Goal: Transaction & Acquisition: Purchase product/service

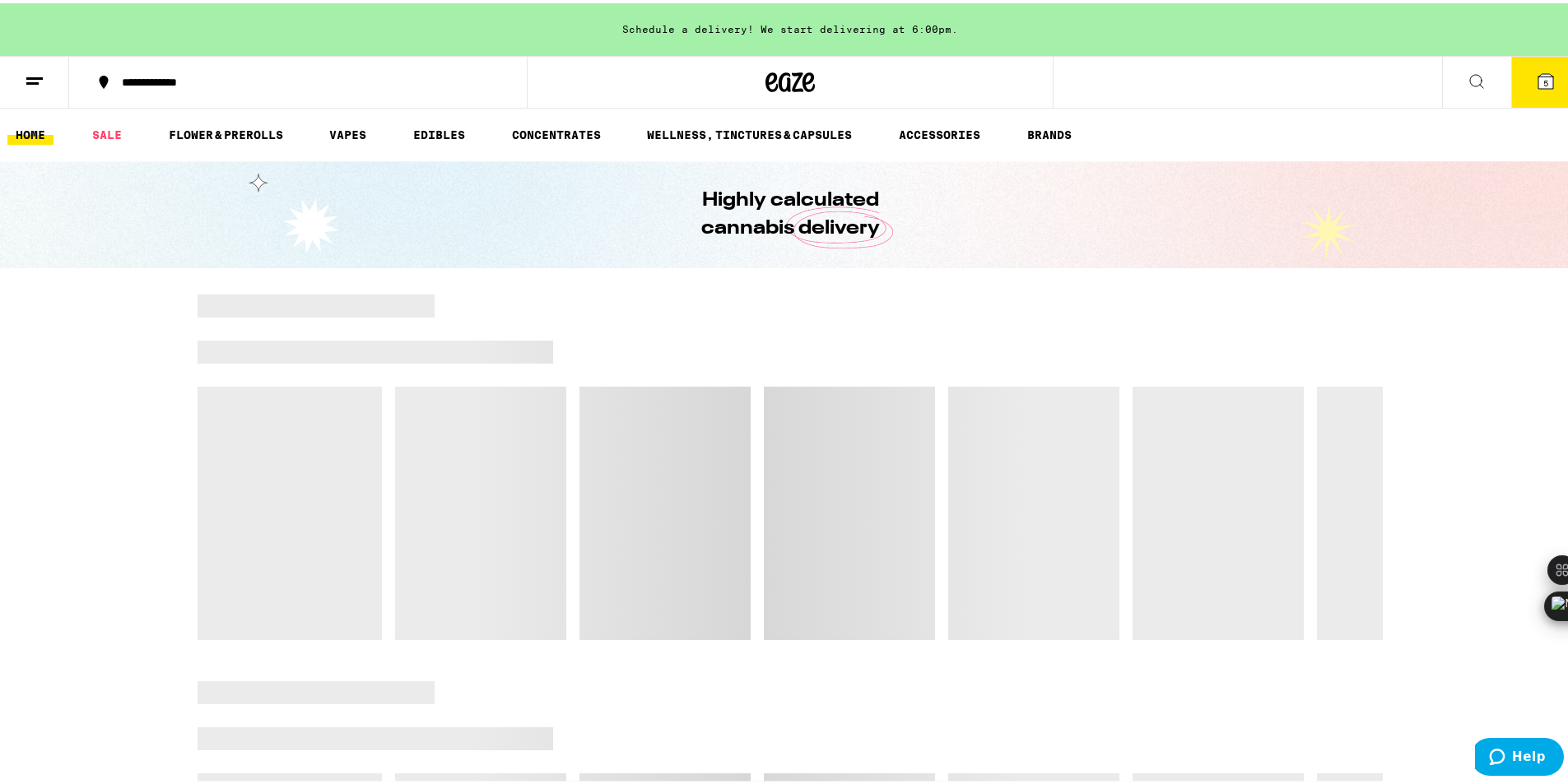
click at [1536, 86] on icon at bounding box center [1546, 78] width 20 height 20
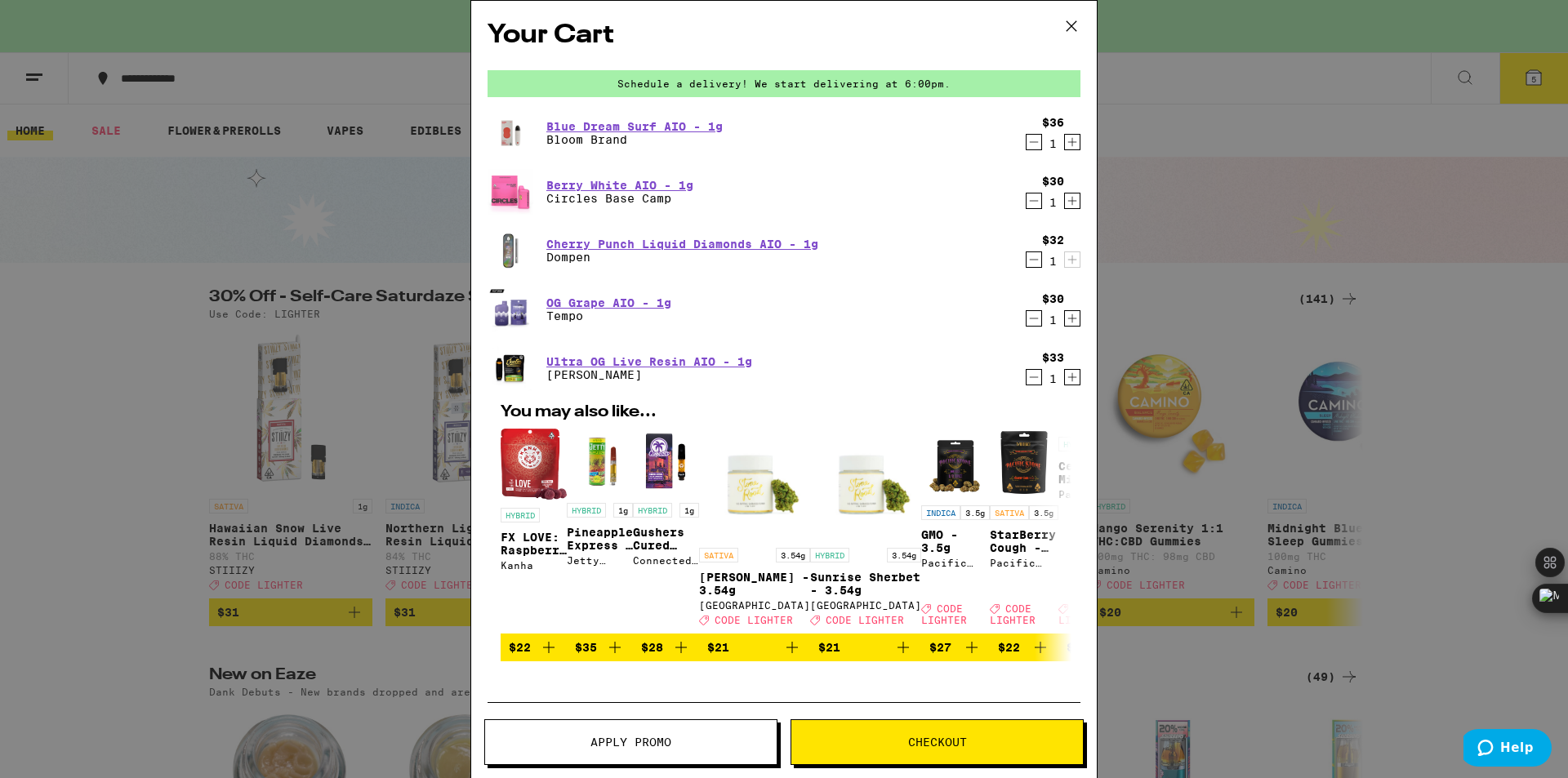
click at [1026, 379] on icon "Decrement" at bounding box center [1033, 377] width 14 height 20
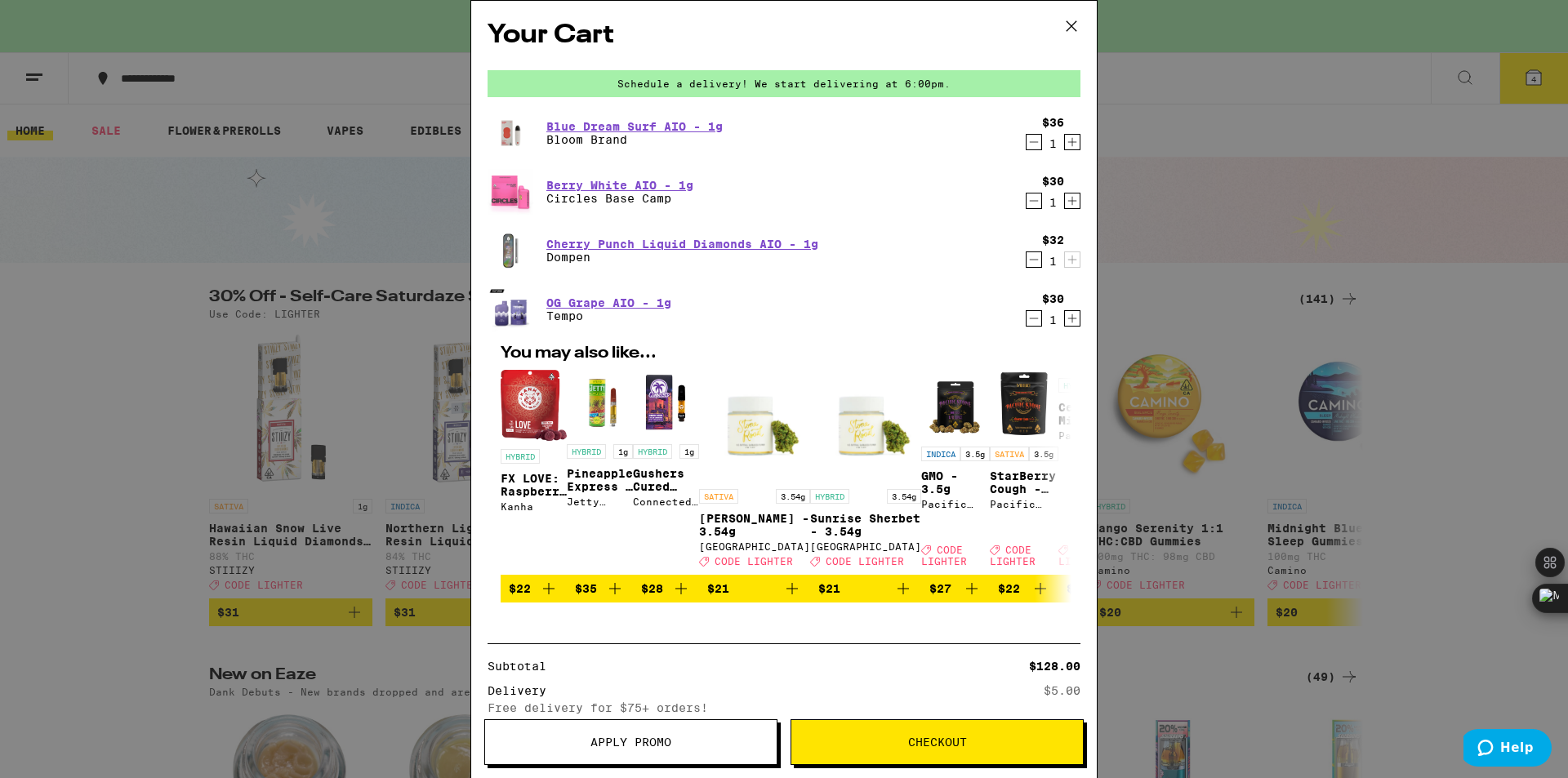
click at [1026, 324] on icon "Decrement" at bounding box center [1033, 319] width 14 height 20
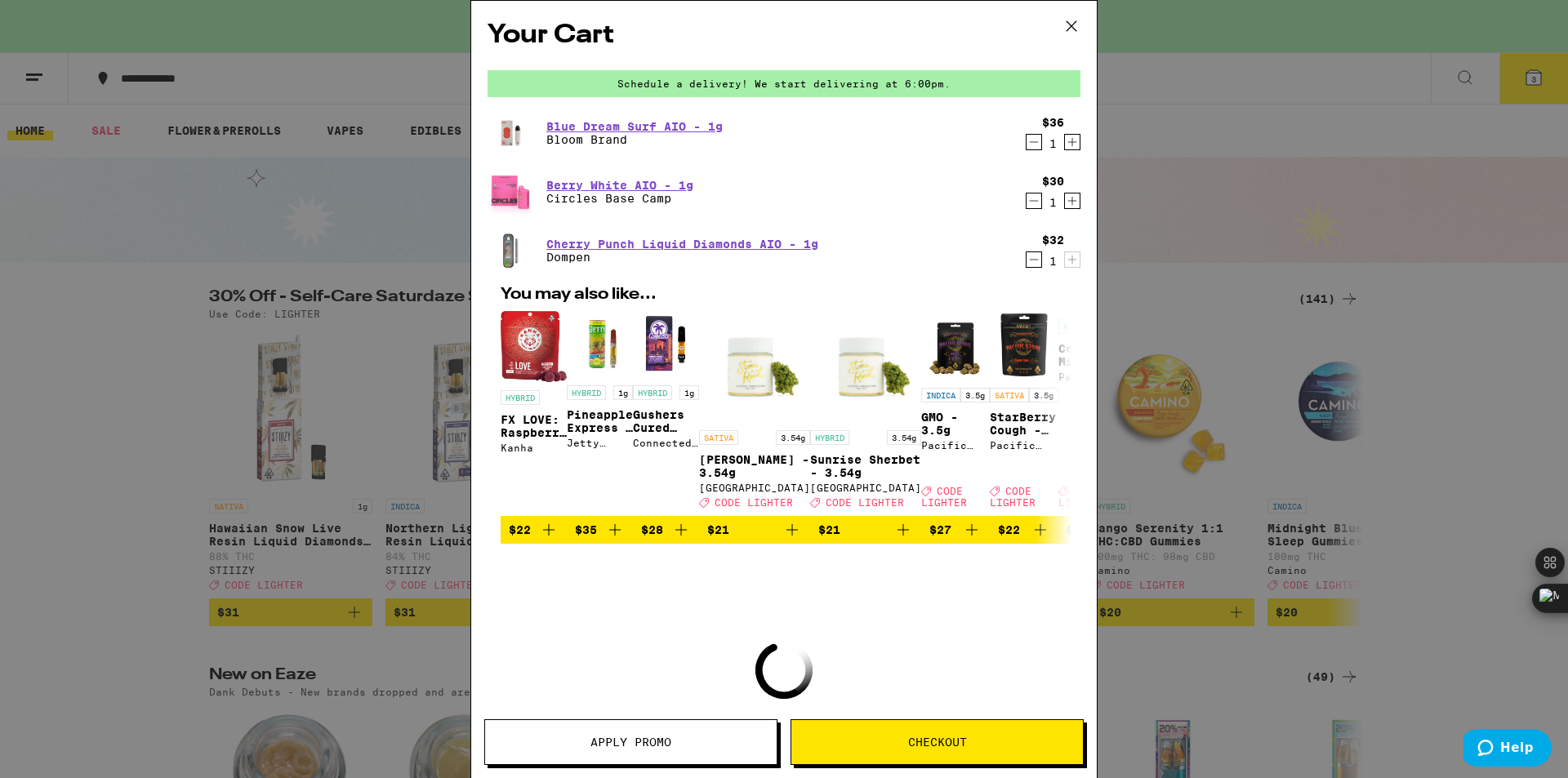
click at [1026, 148] on icon "Decrement" at bounding box center [1033, 142] width 14 height 20
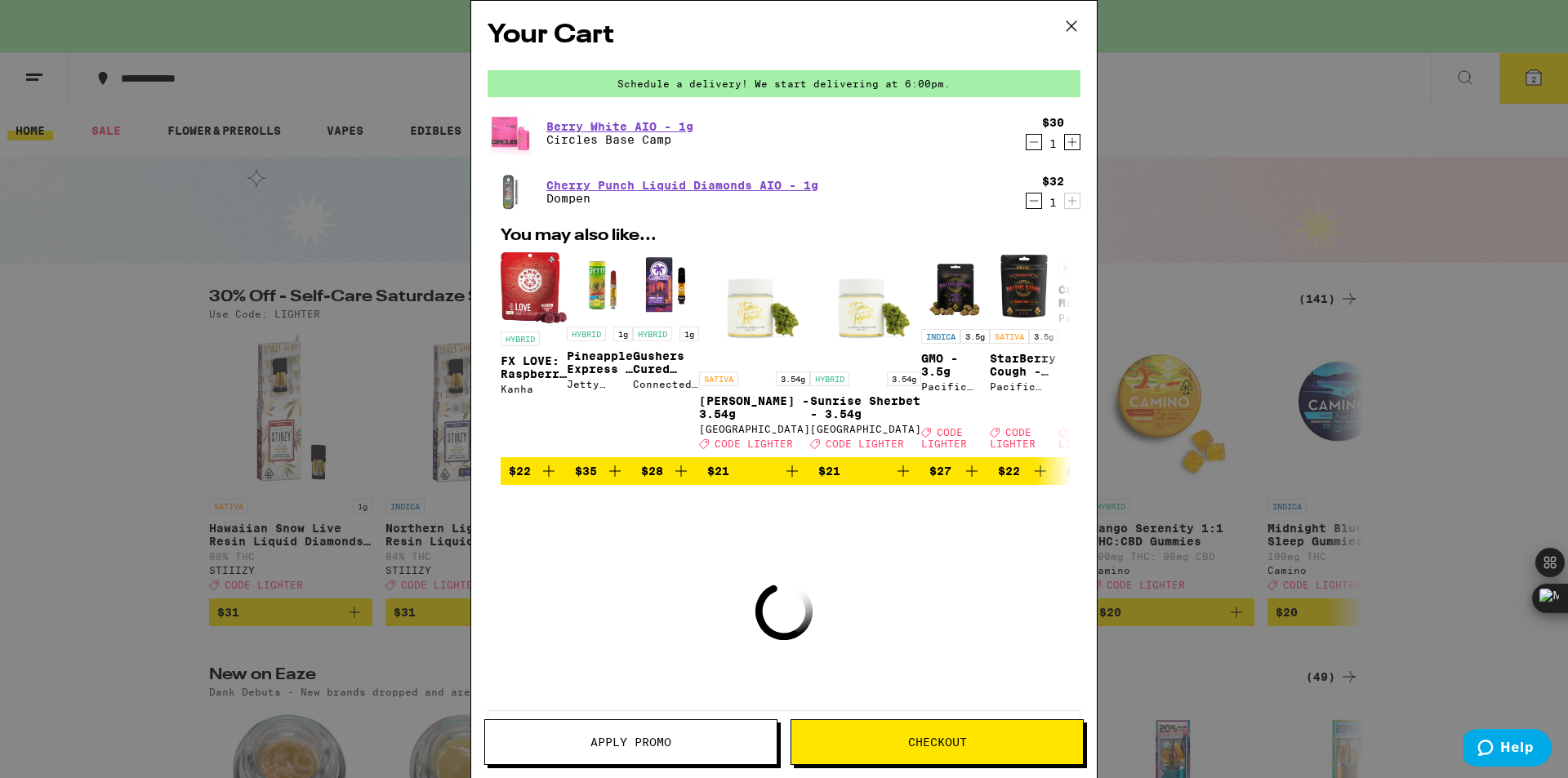
click at [1079, 13] on button at bounding box center [1071, 27] width 50 height 52
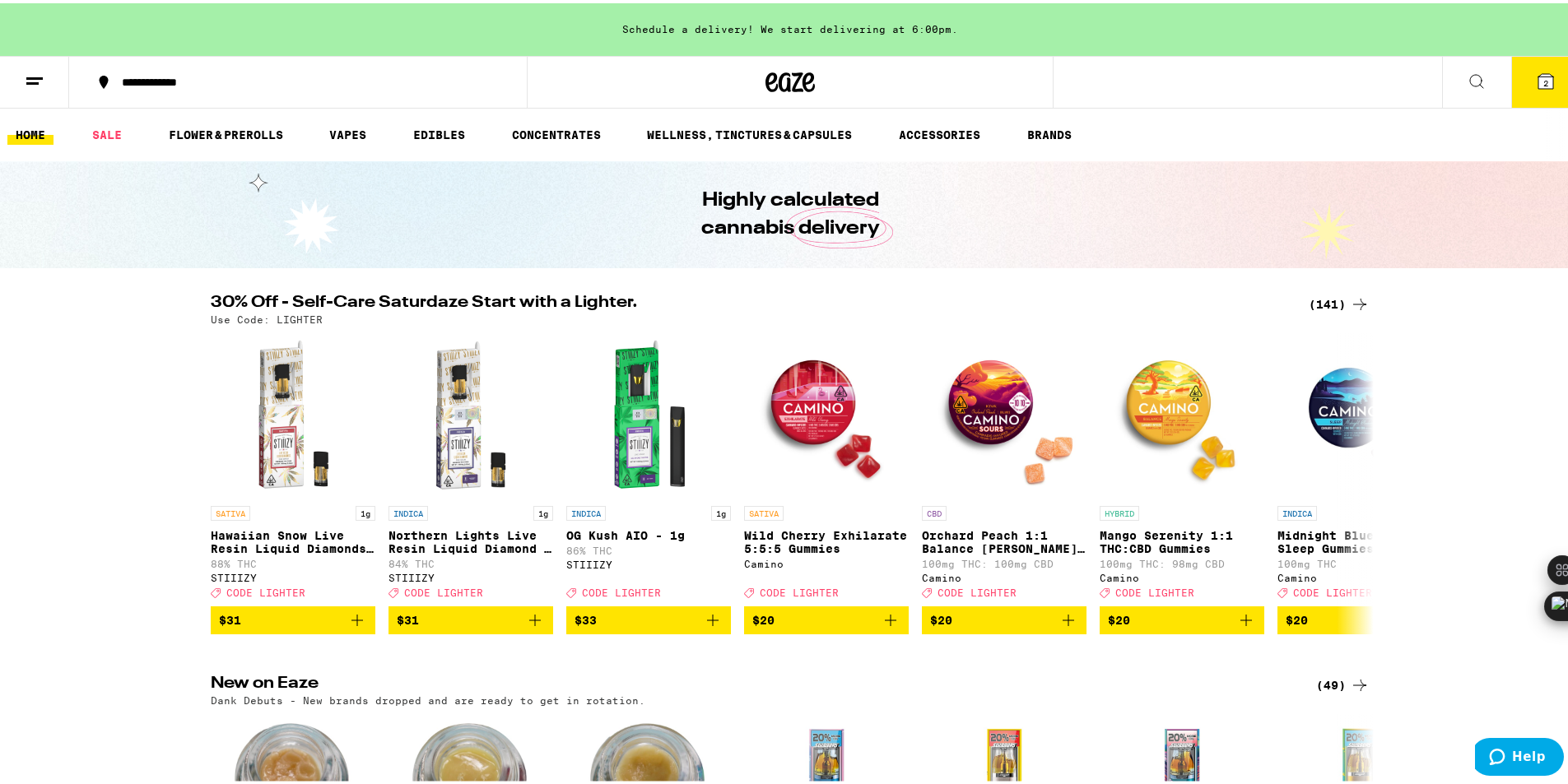
click at [1467, 84] on icon at bounding box center [1477, 78] width 20 height 20
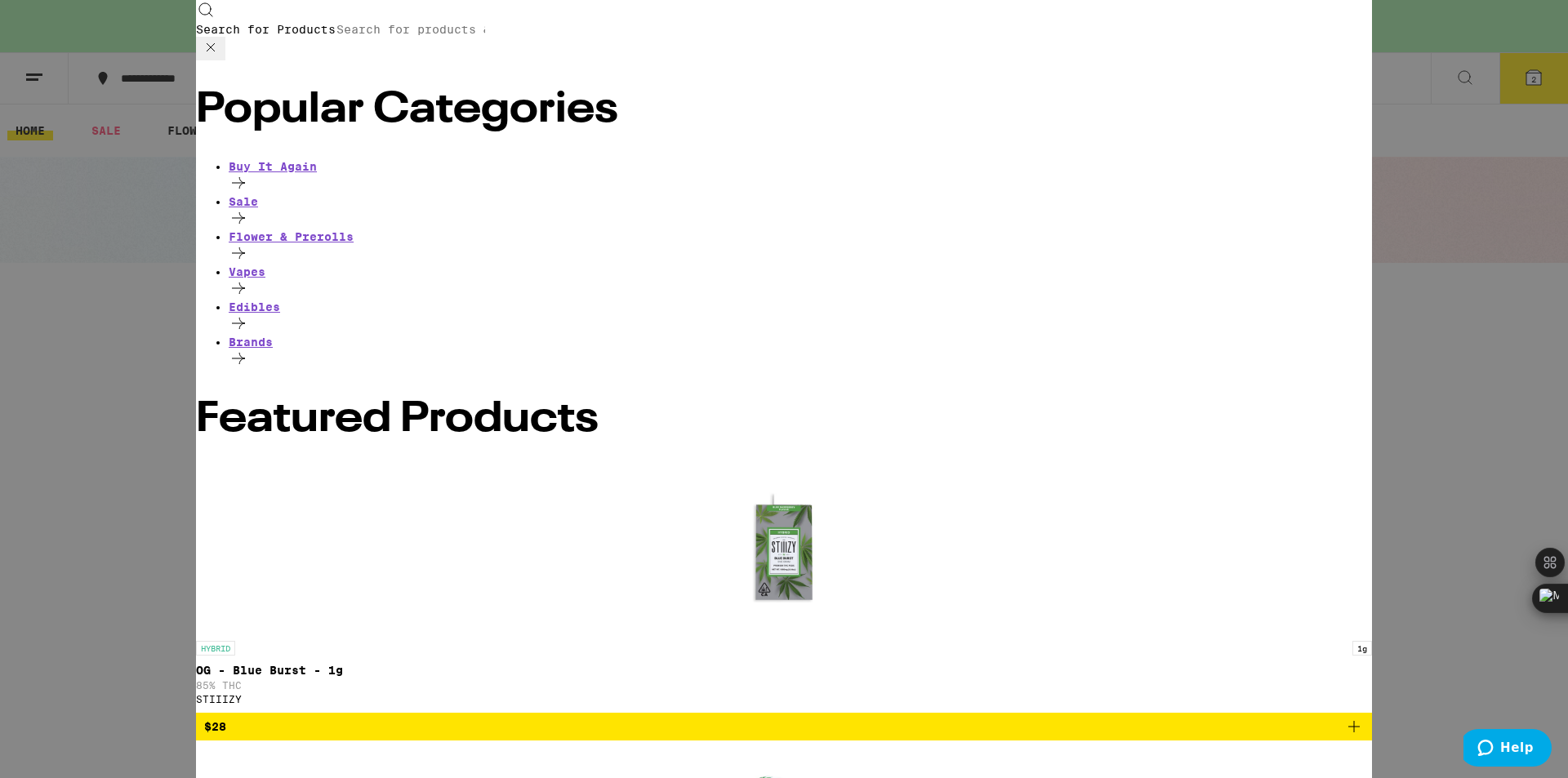
click at [486, 22] on input "Search for Products" at bounding box center [411, 30] width 150 height 14
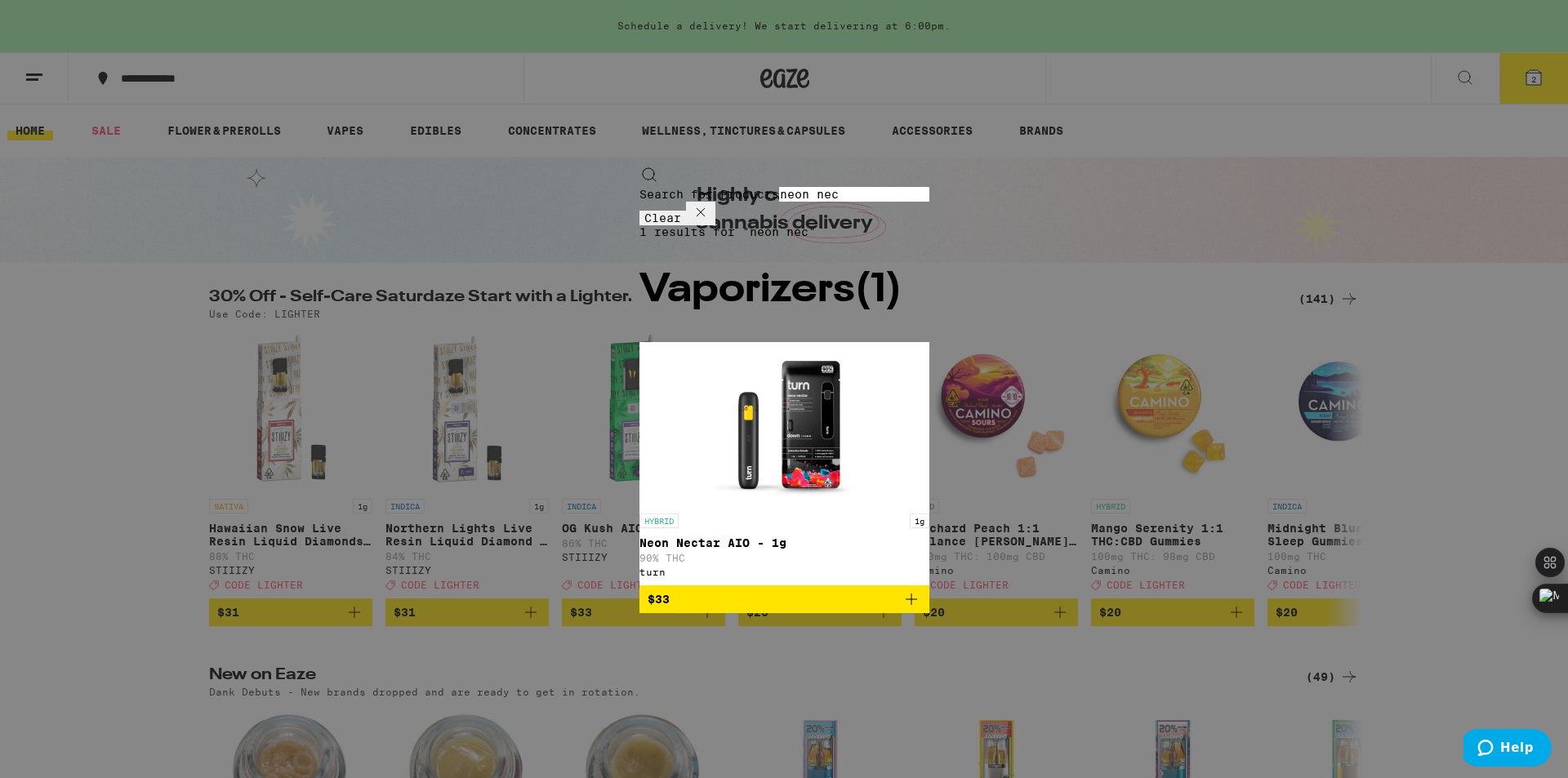
type input "neon nec"
click at [648, 589] on span "$33" at bounding box center [784, 599] width 273 height 20
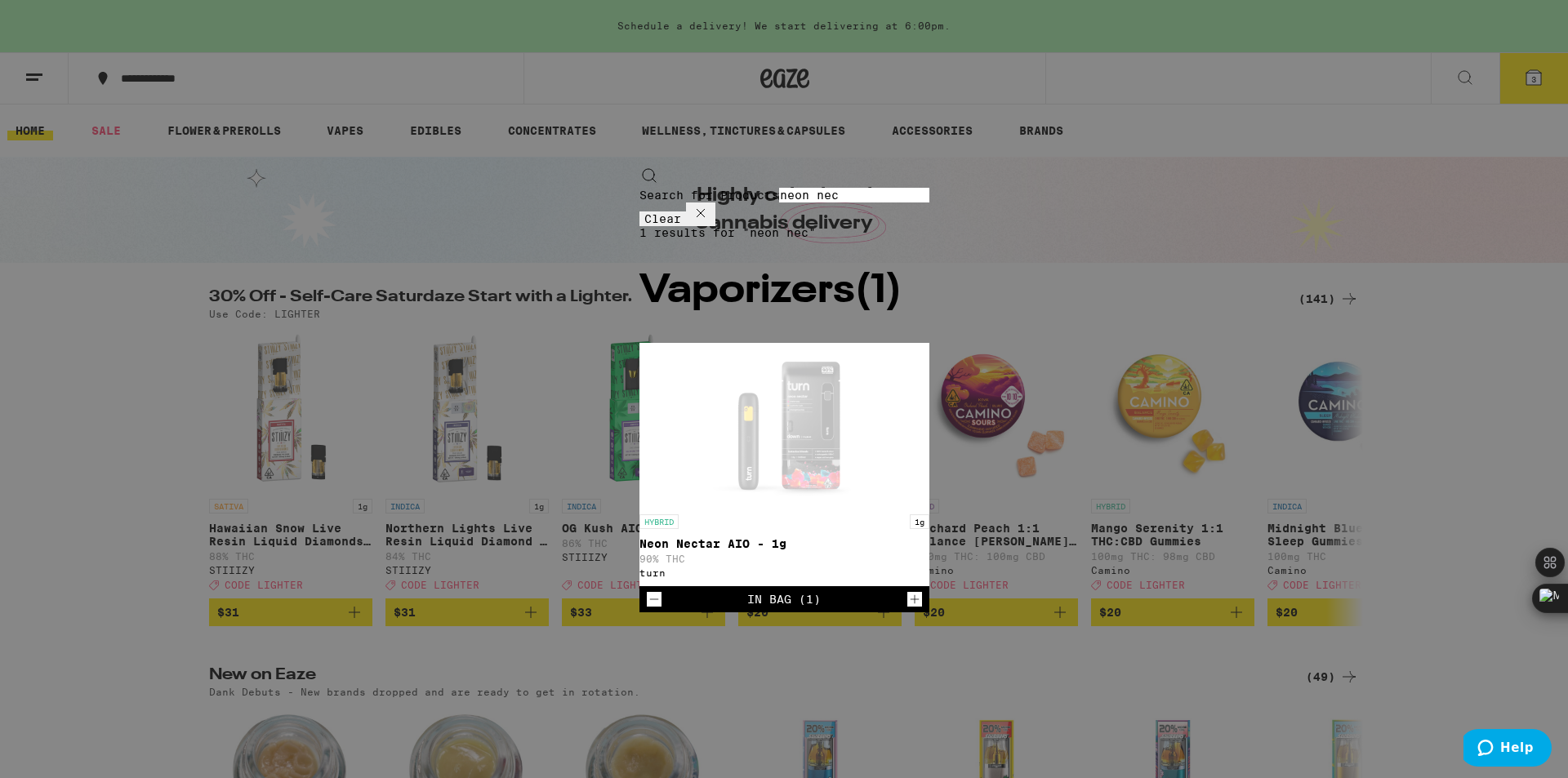
drag, startPoint x: 480, startPoint y: 37, endPoint x: 320, endPoint y: 27, distance: 160.3
click at [640, 166] on div "Search for Products neon nec Clear" at bounding box center [784, 196] width 290 height 60
click at [779, 188] on input "neon nec" at bounding box center [854, 195] width 150 height 14
drag, startPoint x: 201, startPoint y: 25, endPoint x: 162, endPoint y: 23, distance: 39.1
click at [170, 24] on div "Search for Products neon nec Clear 1 results for "neon nec" Vaporizers ( 1 ) HY…" at bounding box center [784, 389] width 1568 height 778
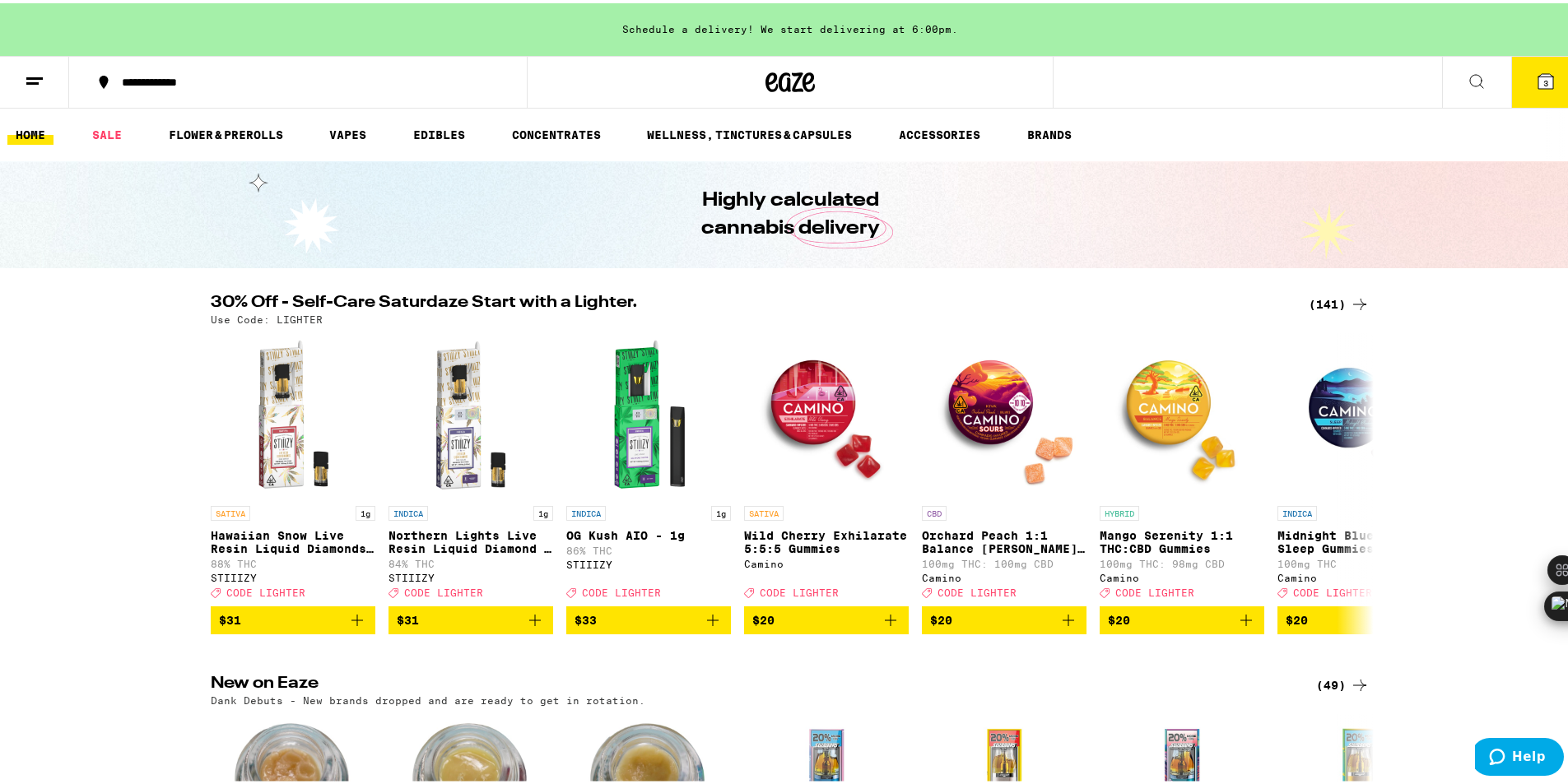
click at [1454, 84] on button at bounding box center [1477, 79] width 69 height 52
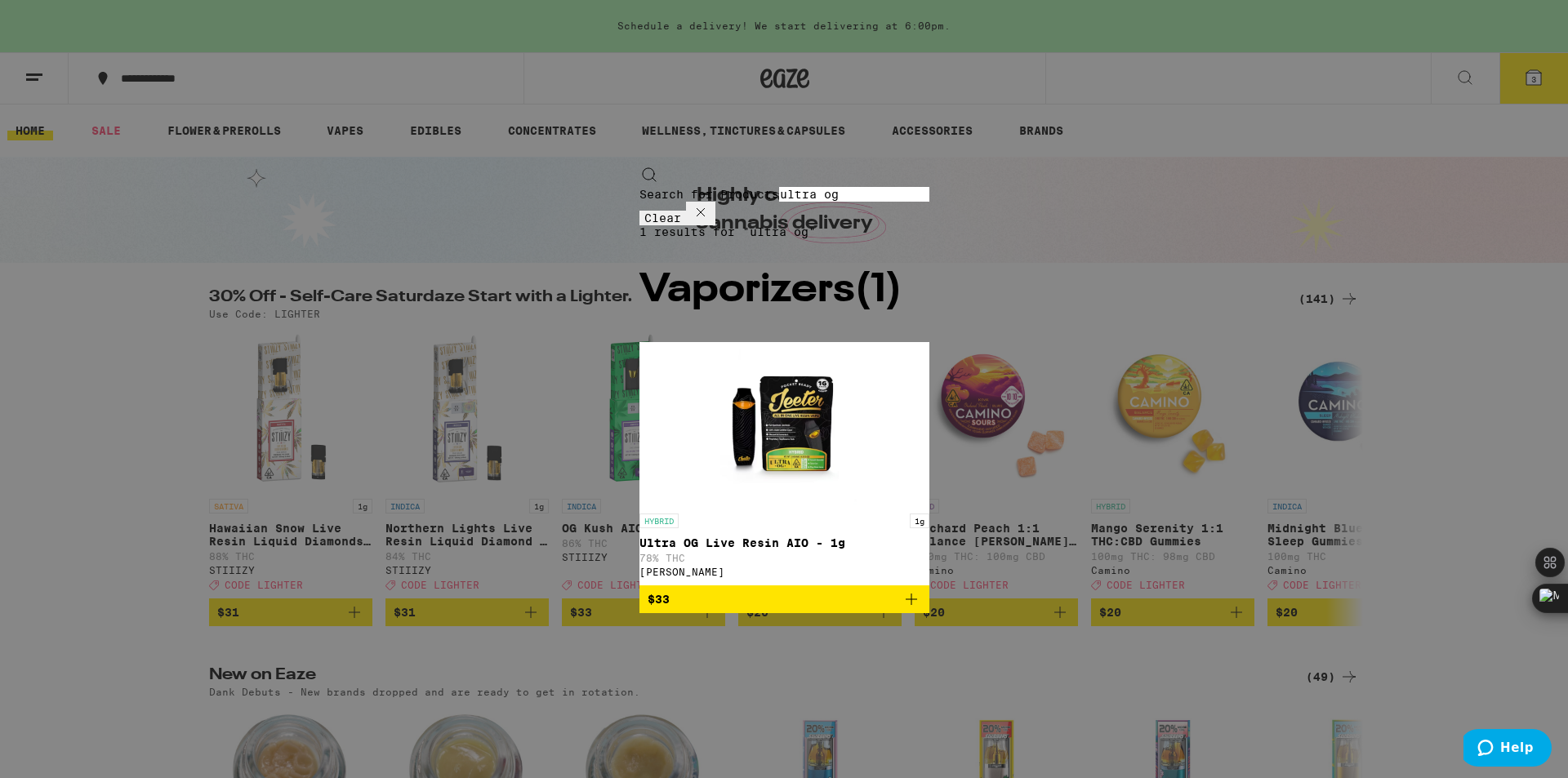
click at [648, 589] on span "$33" at bounding box center [784, 599] width 273 height 20
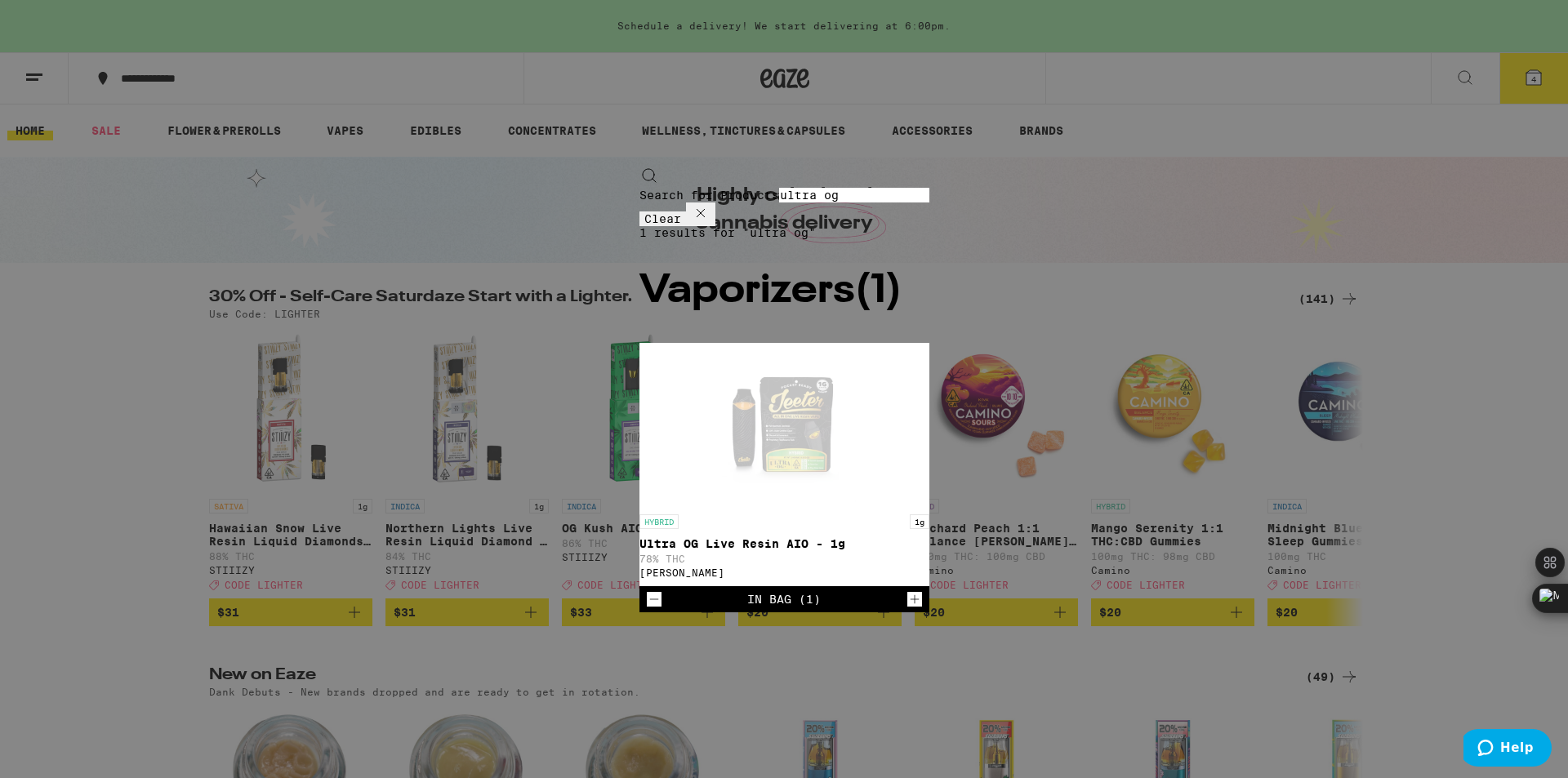
drag, startPoint x: 402, startPoint y: 29, endPoint x: 229, endPoint y: 16, distance: 173.5
click at [640, 166] on div "Search for Products ultra og Clear" at bounding box center [784, 196] width 290 height 60
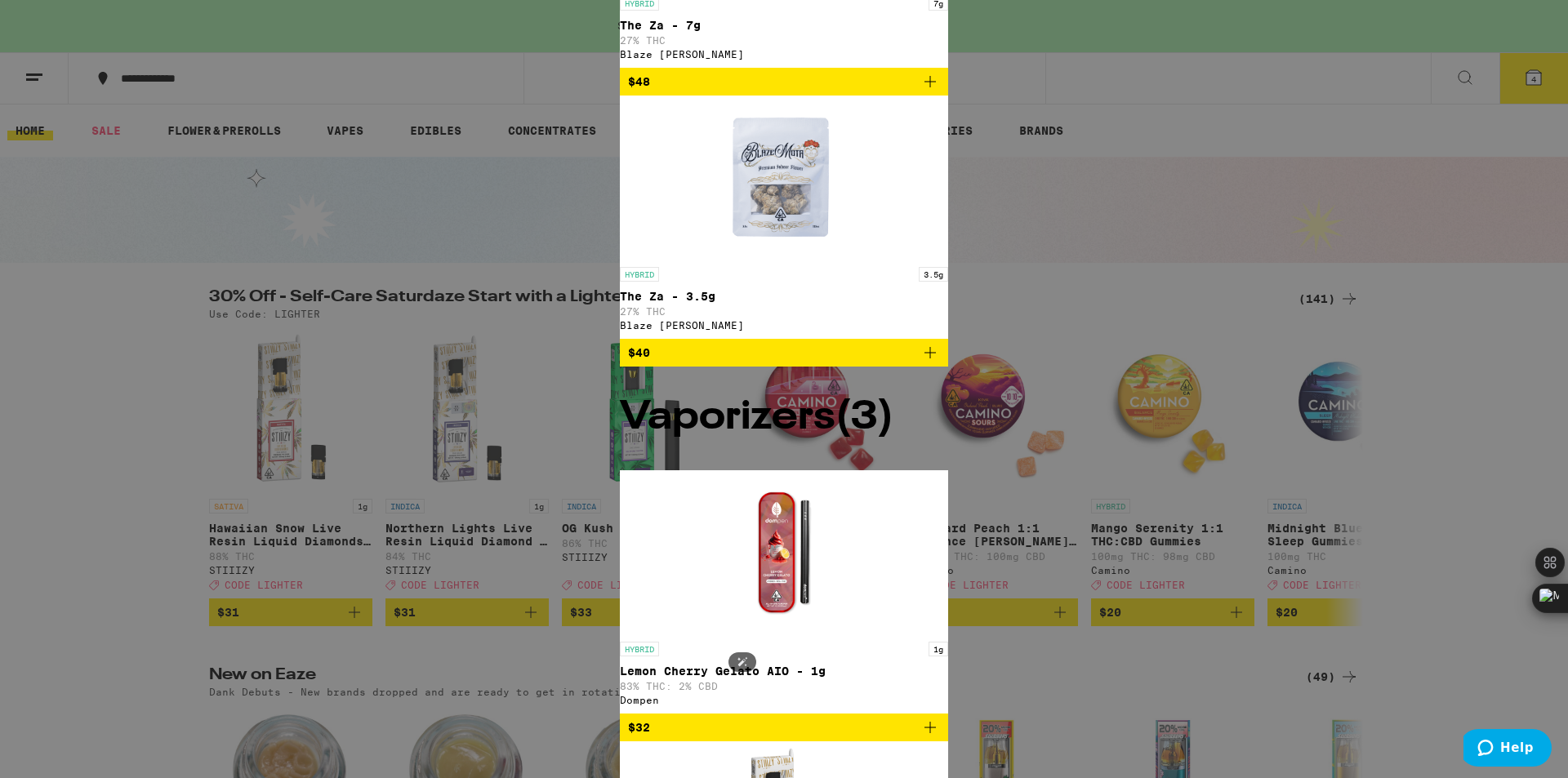
scroll to position [82, 0]
type input "lemon cherry"
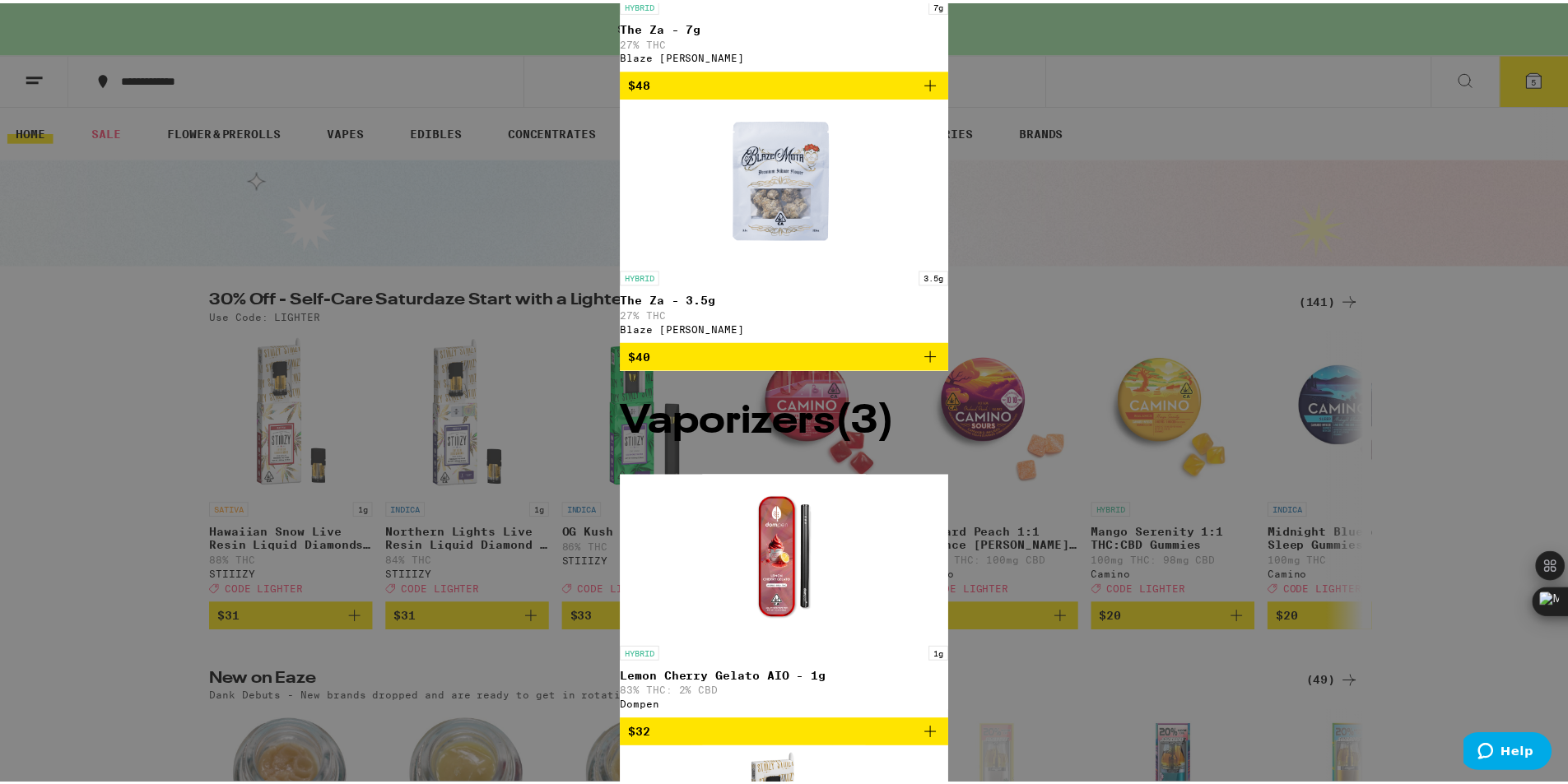
scroll to position [0, 0]
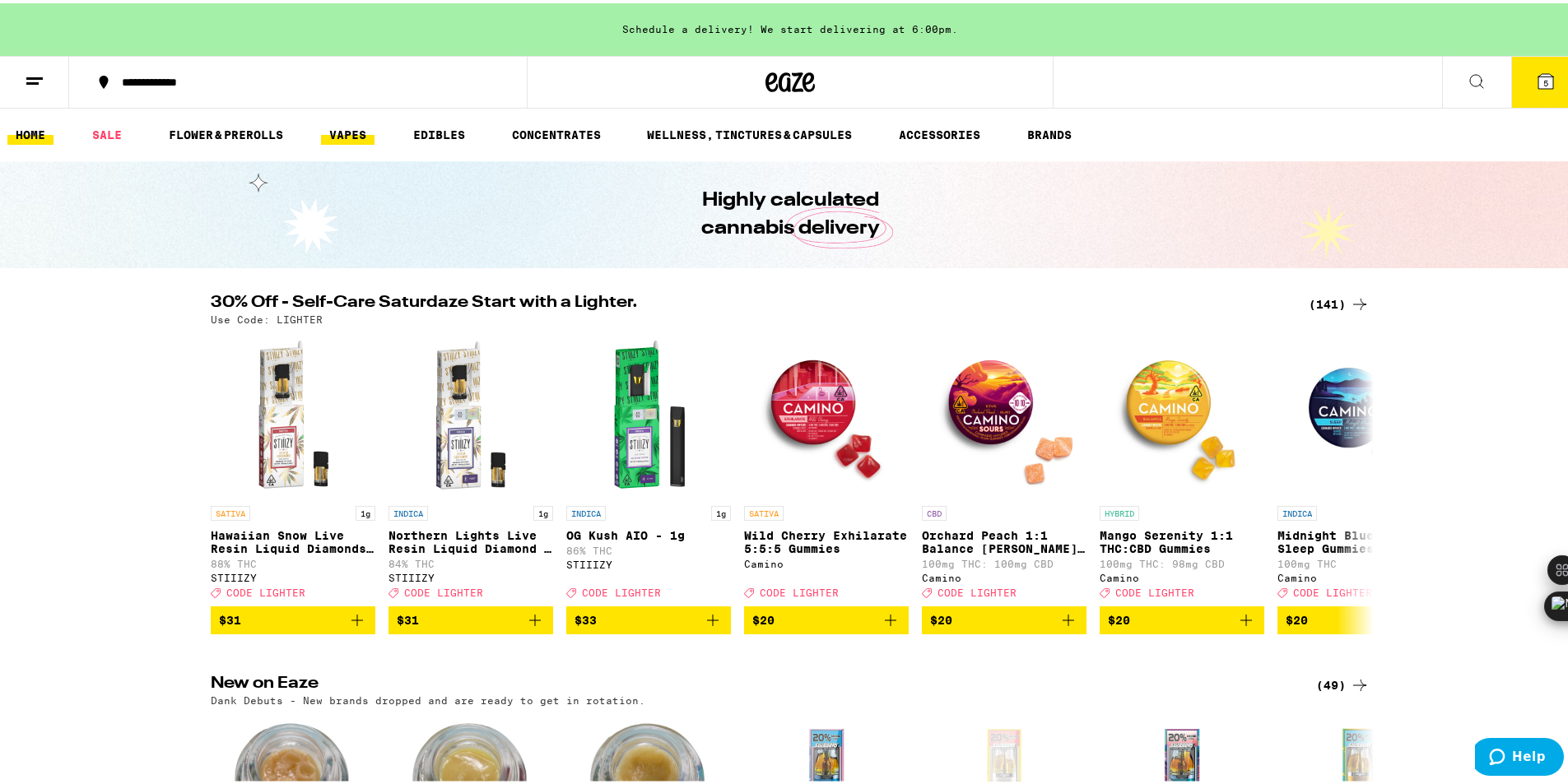
click at [366, 131] on link "VAPES" at bounding box center [347, 132] width 53 height 20
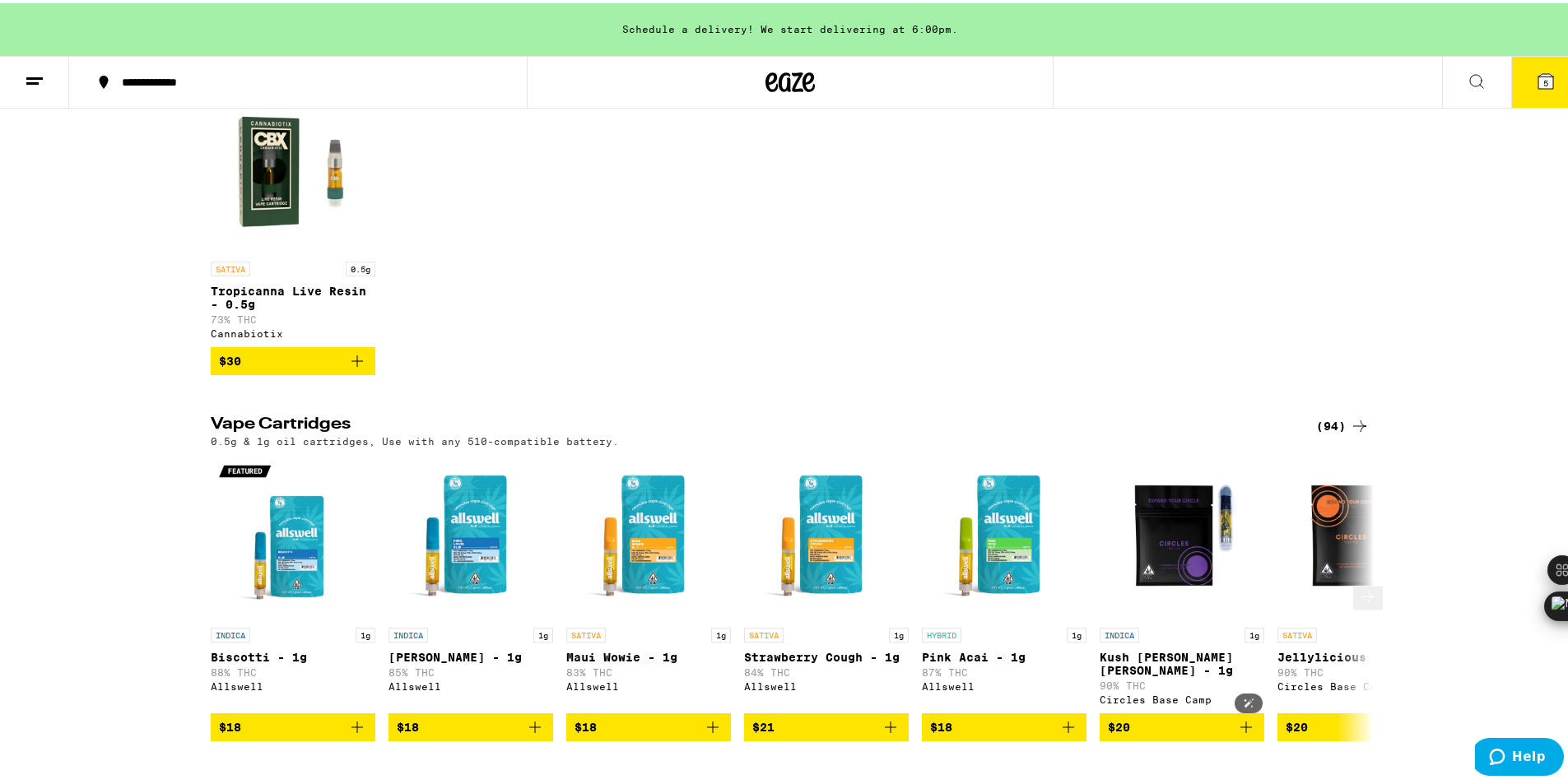
scroll to position [741, 0]
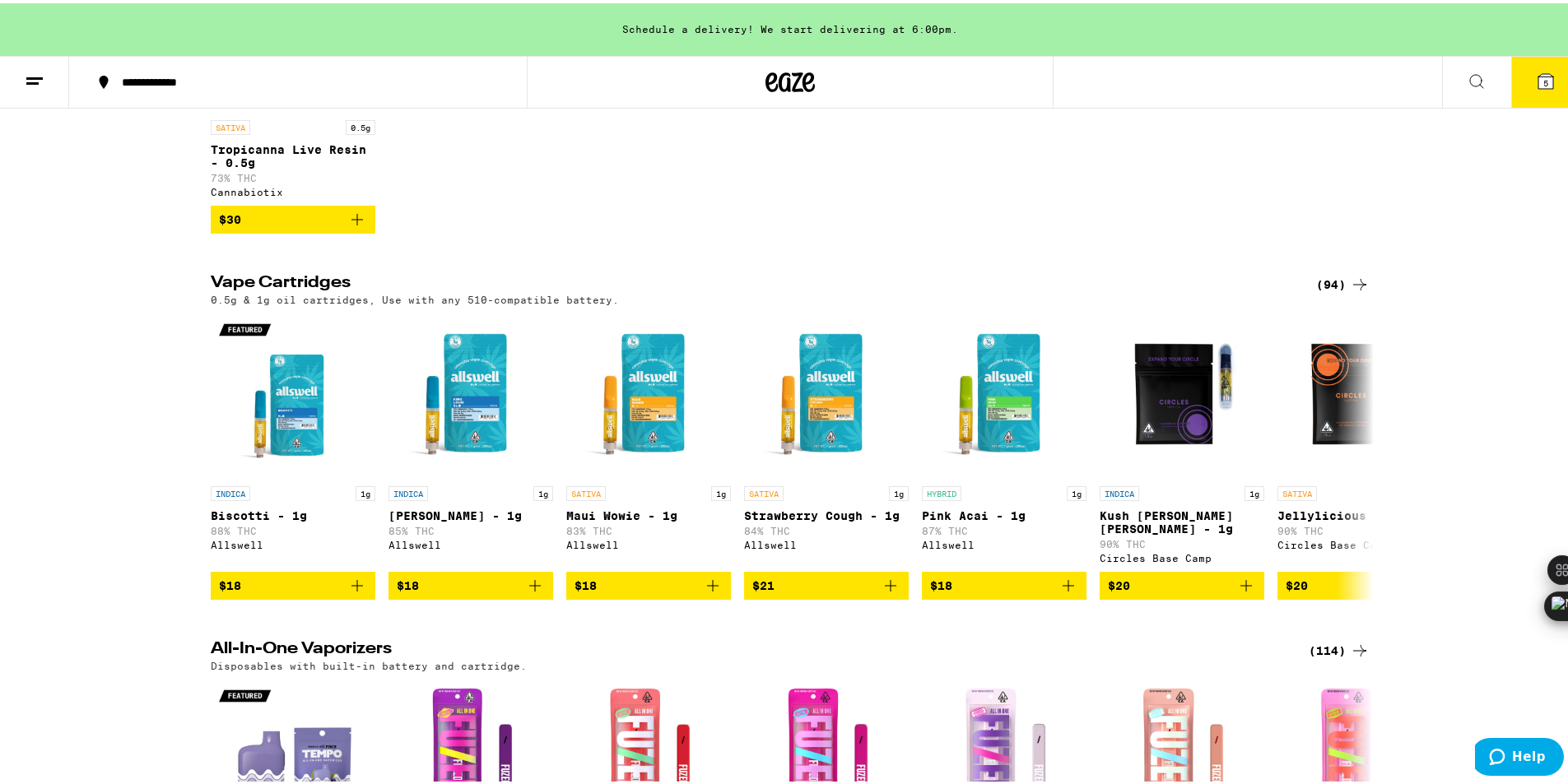
click at [1332, 292] on div "(94)" at bounding box center [1342, 282] width 53 height 20
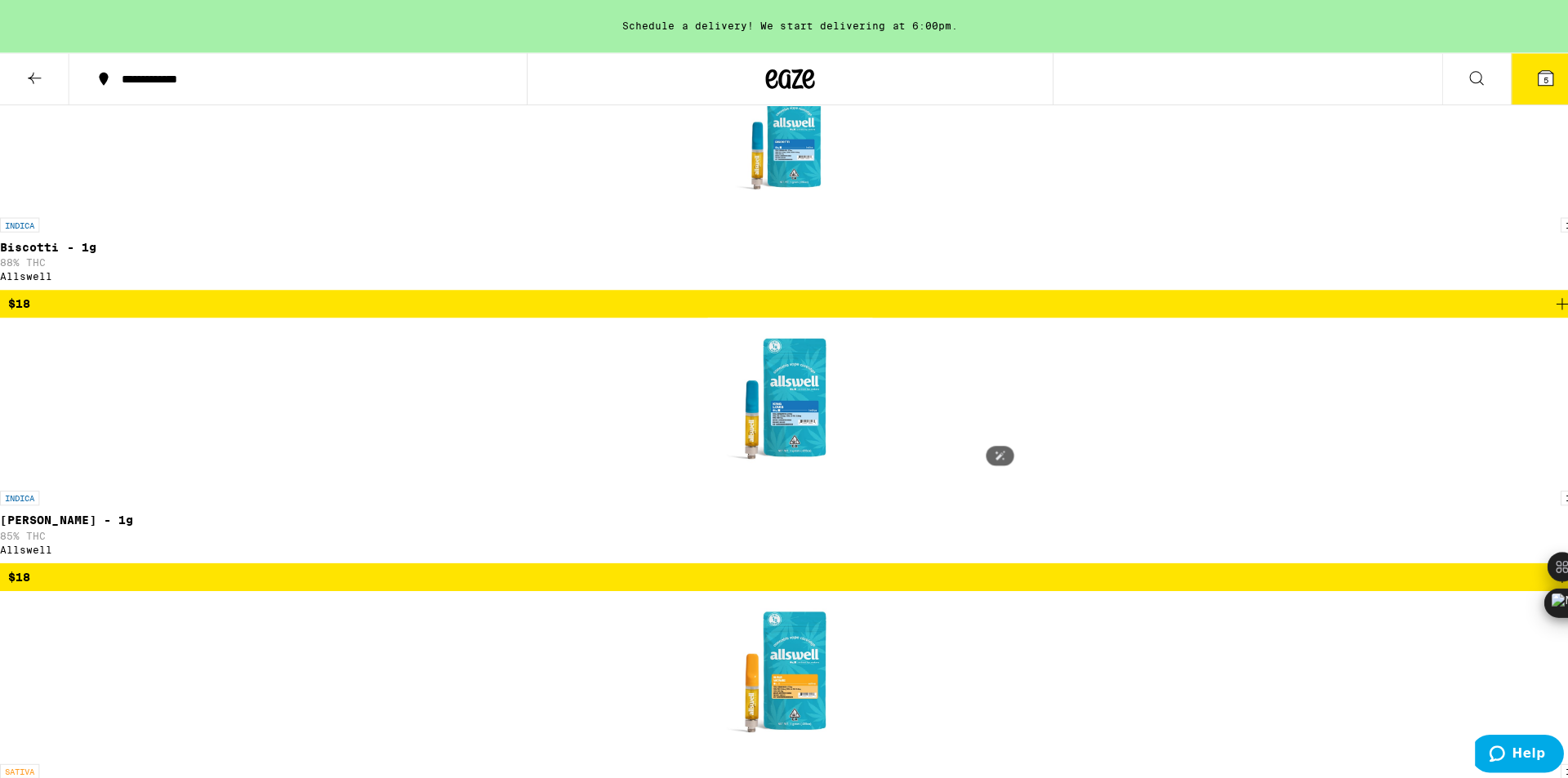
scroll to position [571, 0]
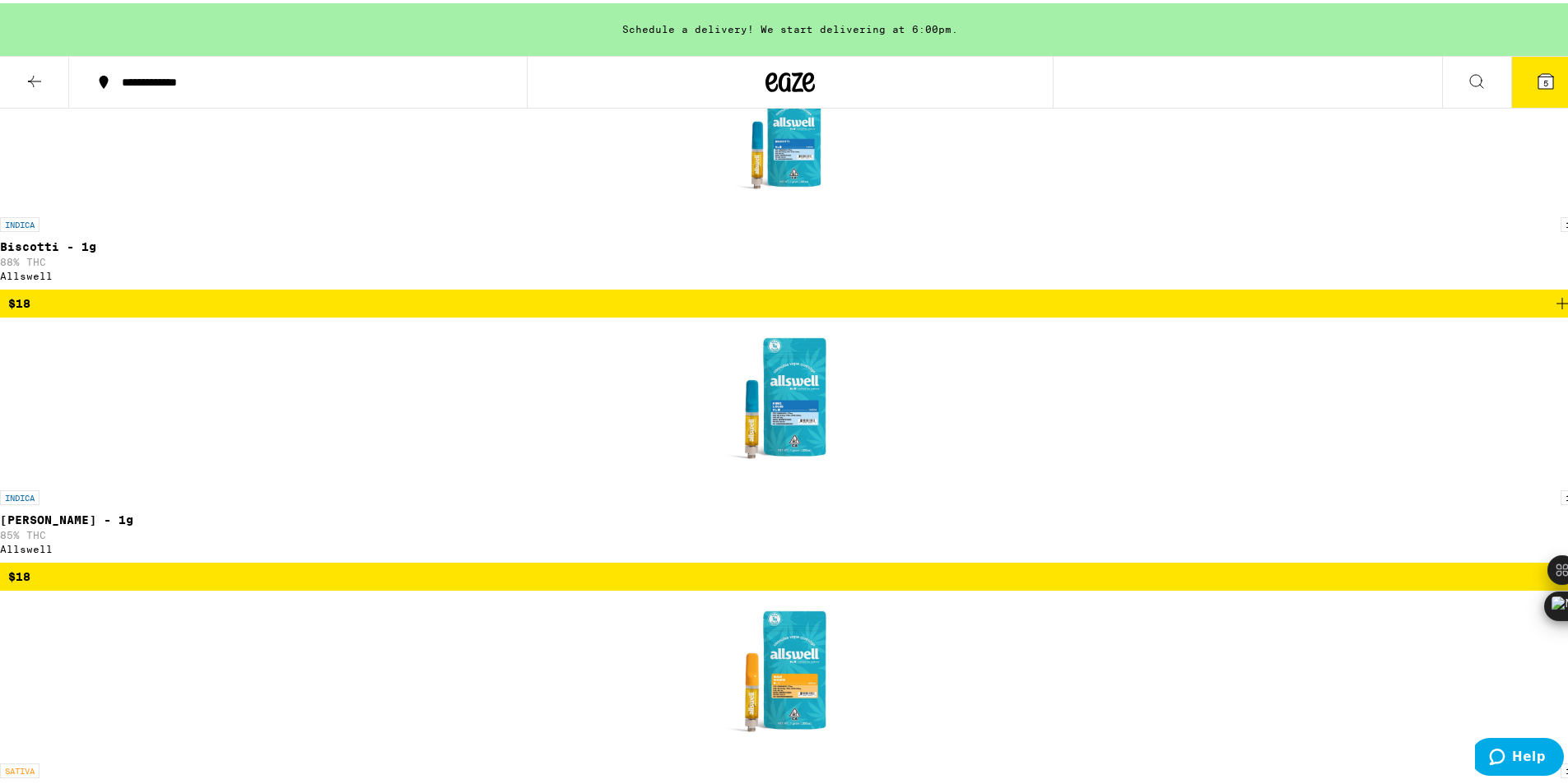
click at [1544, 84] on span "6" at bounding box center [1545, 80] width 5 height 10
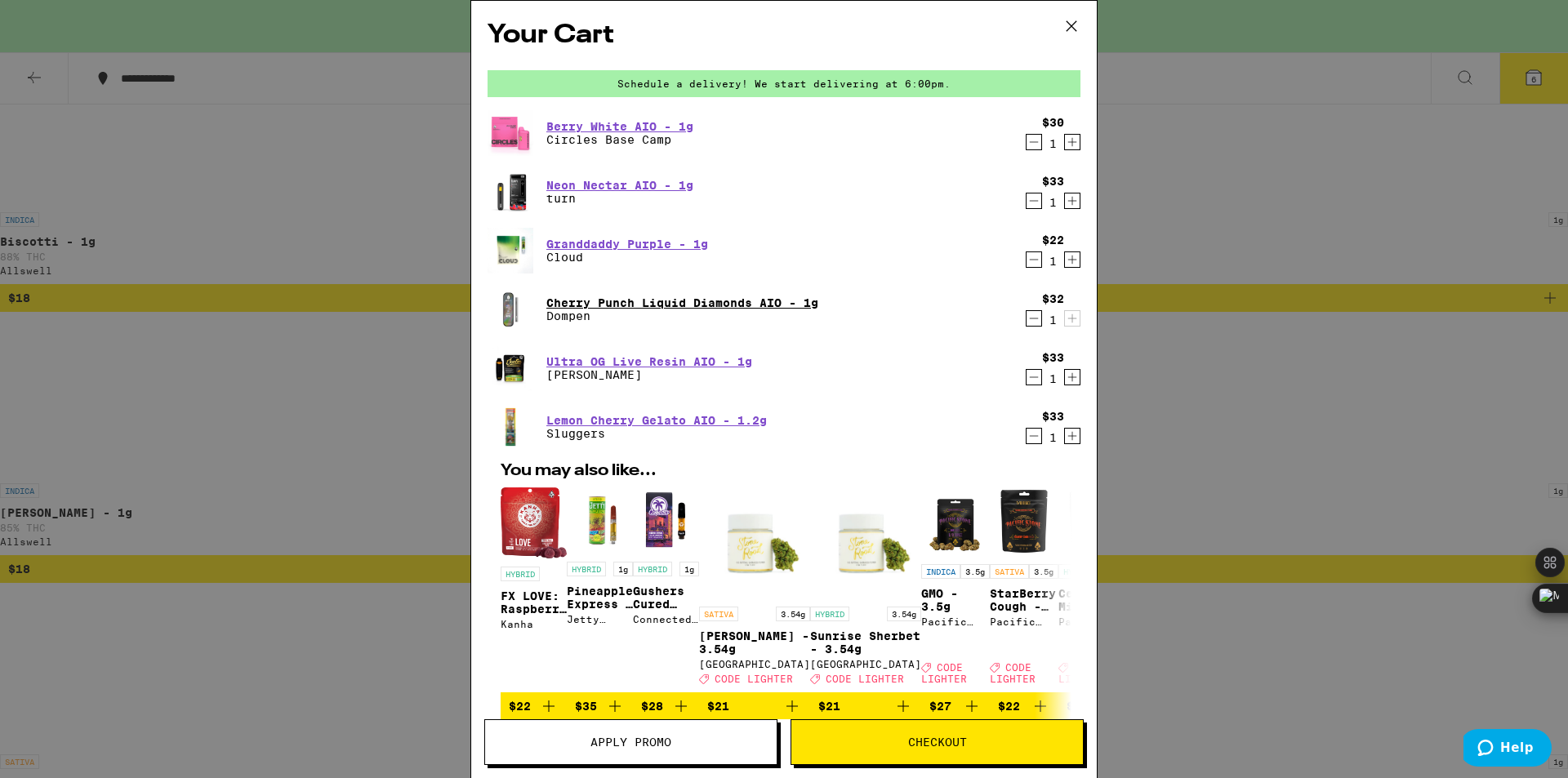
click at [670, 301] on link "Cherry Punch Liquid Diamonds AIO - 1g" at bounding box center [682, 303] width 272 height 13
click at [629, 124] on link "Berry White AIO - 1g" at bounding box center [620, 127] width 147 height 13
click at [1026, 316] on icon "Decrement" at bounding box center [1033, 319] width 14 height 20
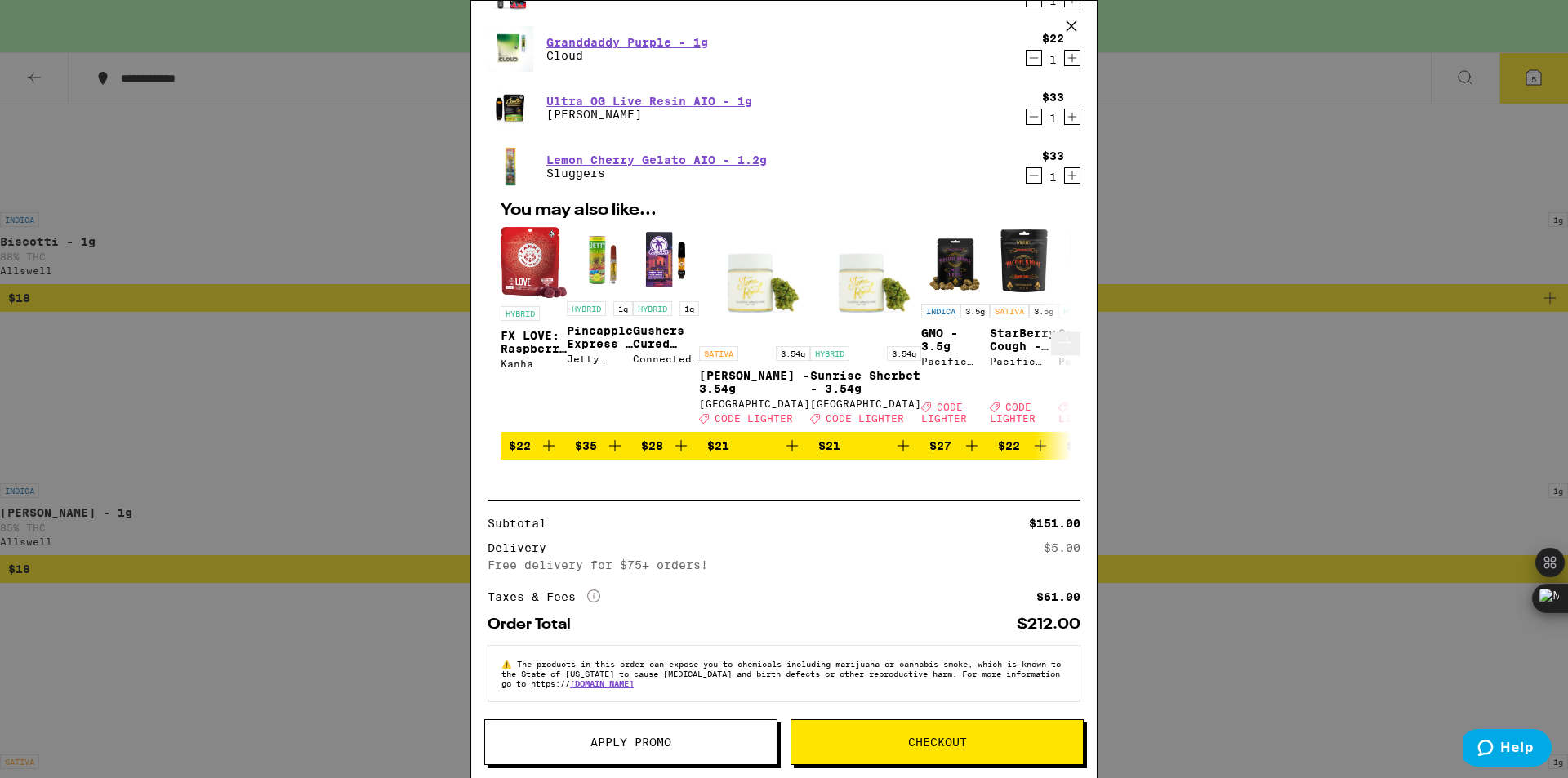
scroll to position [208, 0]
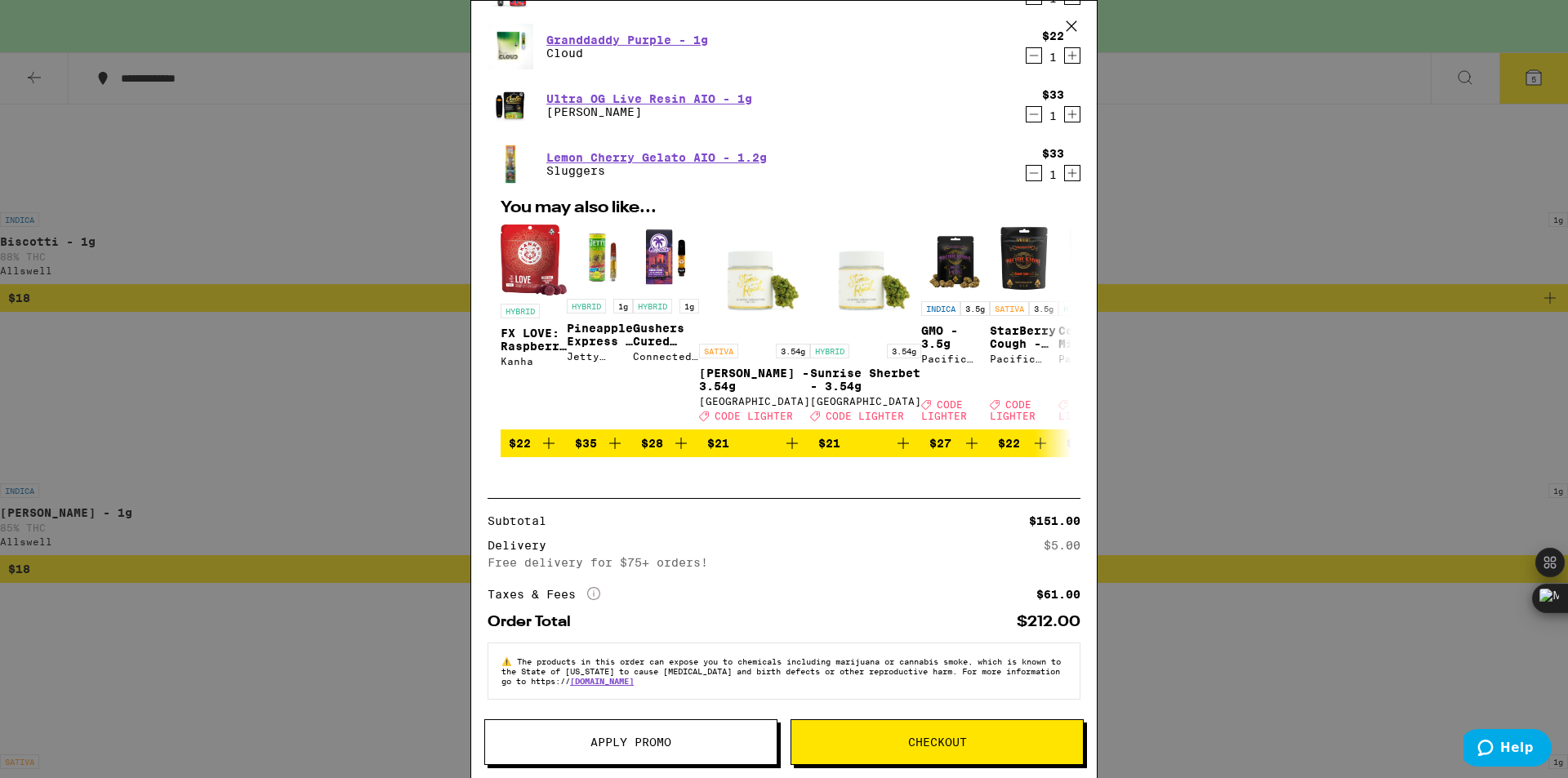
drag, startPoint x: 1461, startPoint y: 113, endPoint x: 1400, endPoint y: 103, distance: 61.8
click at [1461, 113] on div "Your Cart Schedule a delivery! We start delivering at 6:00pm. Berry White AIO -…" at bounding box center [784, 389] width 1568 height 778
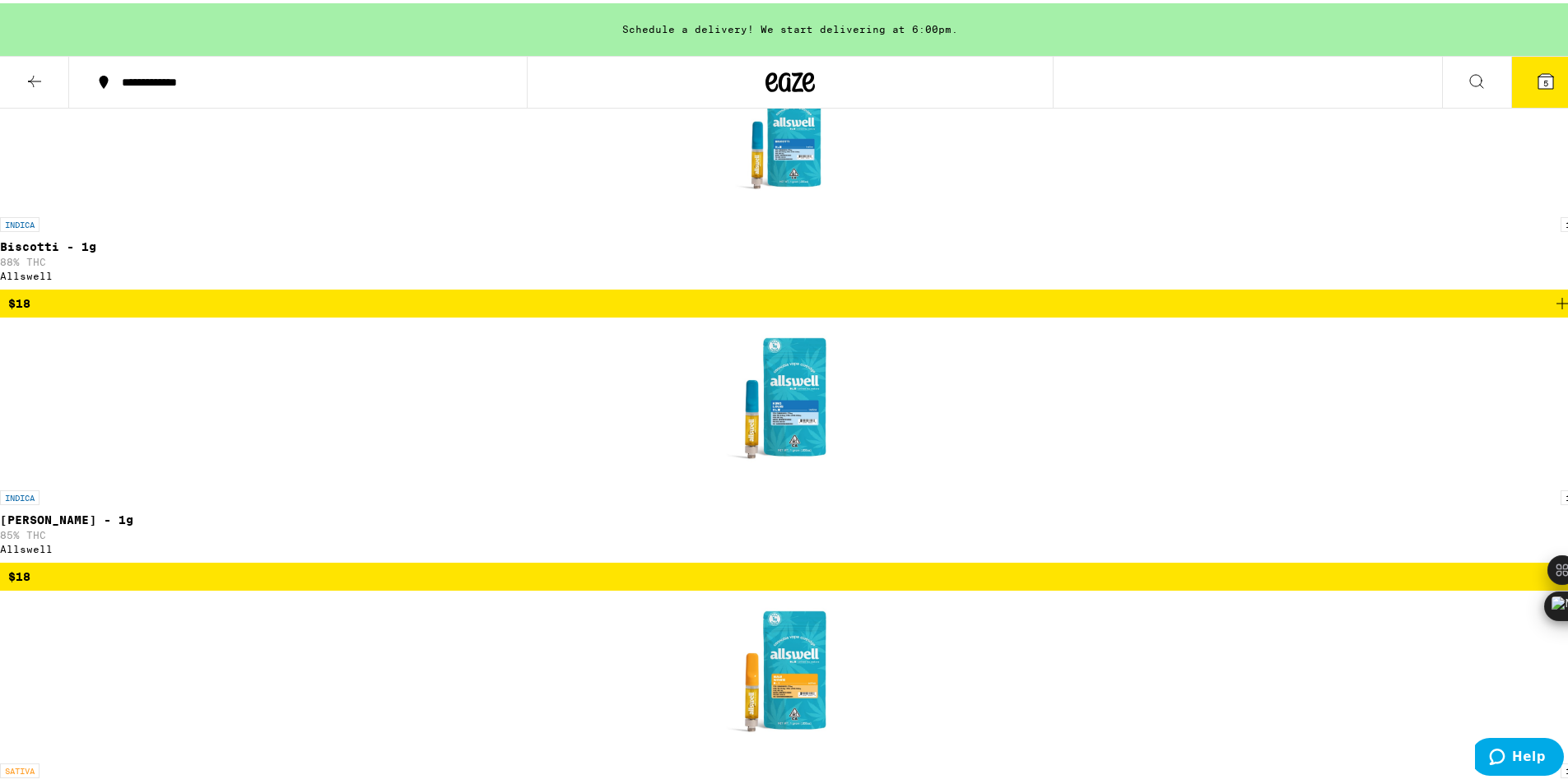
click at [1536, 77] on icon at bounding box center [1546, 78] width 20 height 20
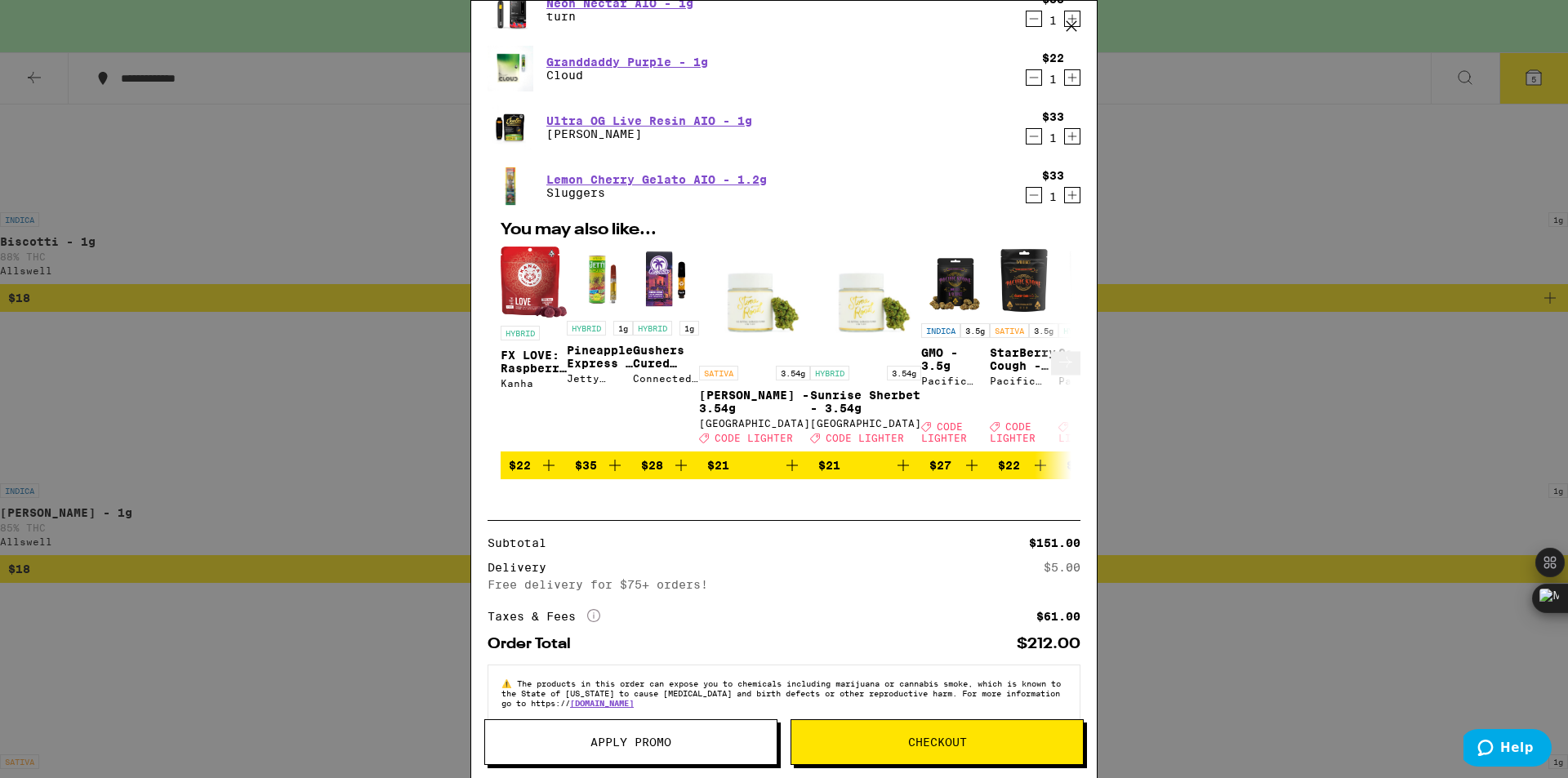
scroll to position [208, 0]
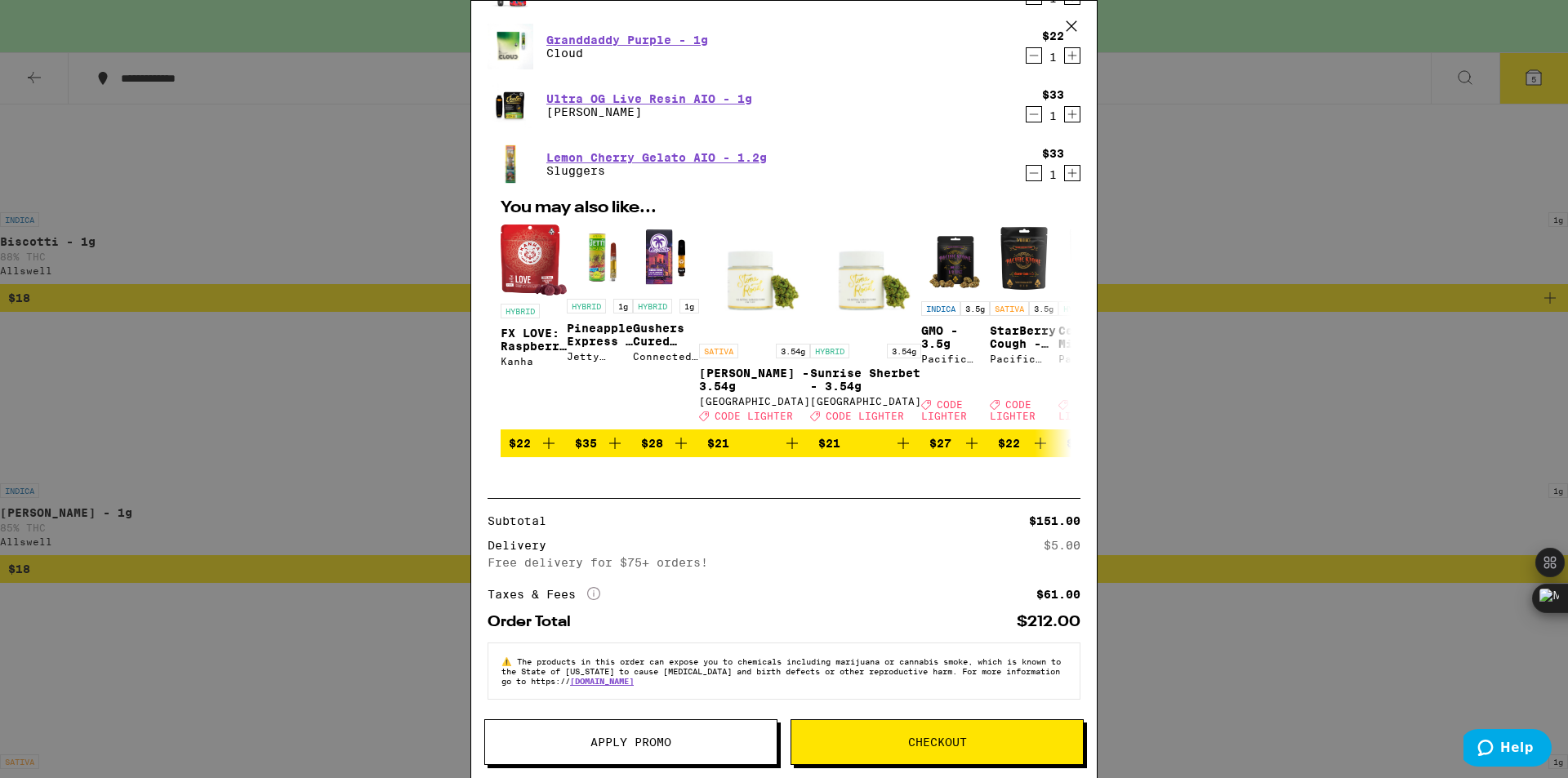
click at [990, 739] on span "Checkout" at bounding box center [937, 742] width 291 height 12
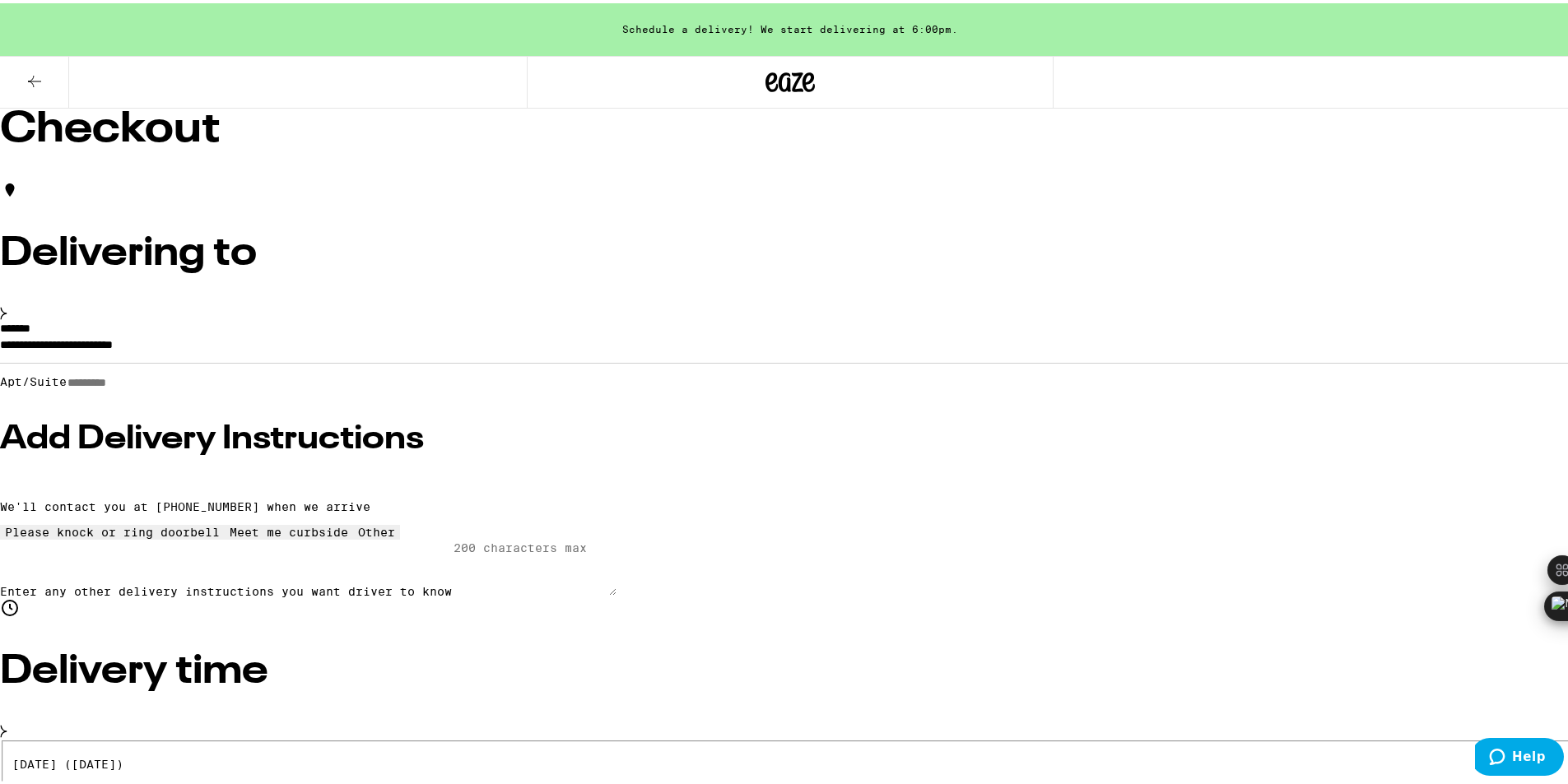
click at [549, 359] on input "**********" at bounding box center [790, 345] width 1581 height 28
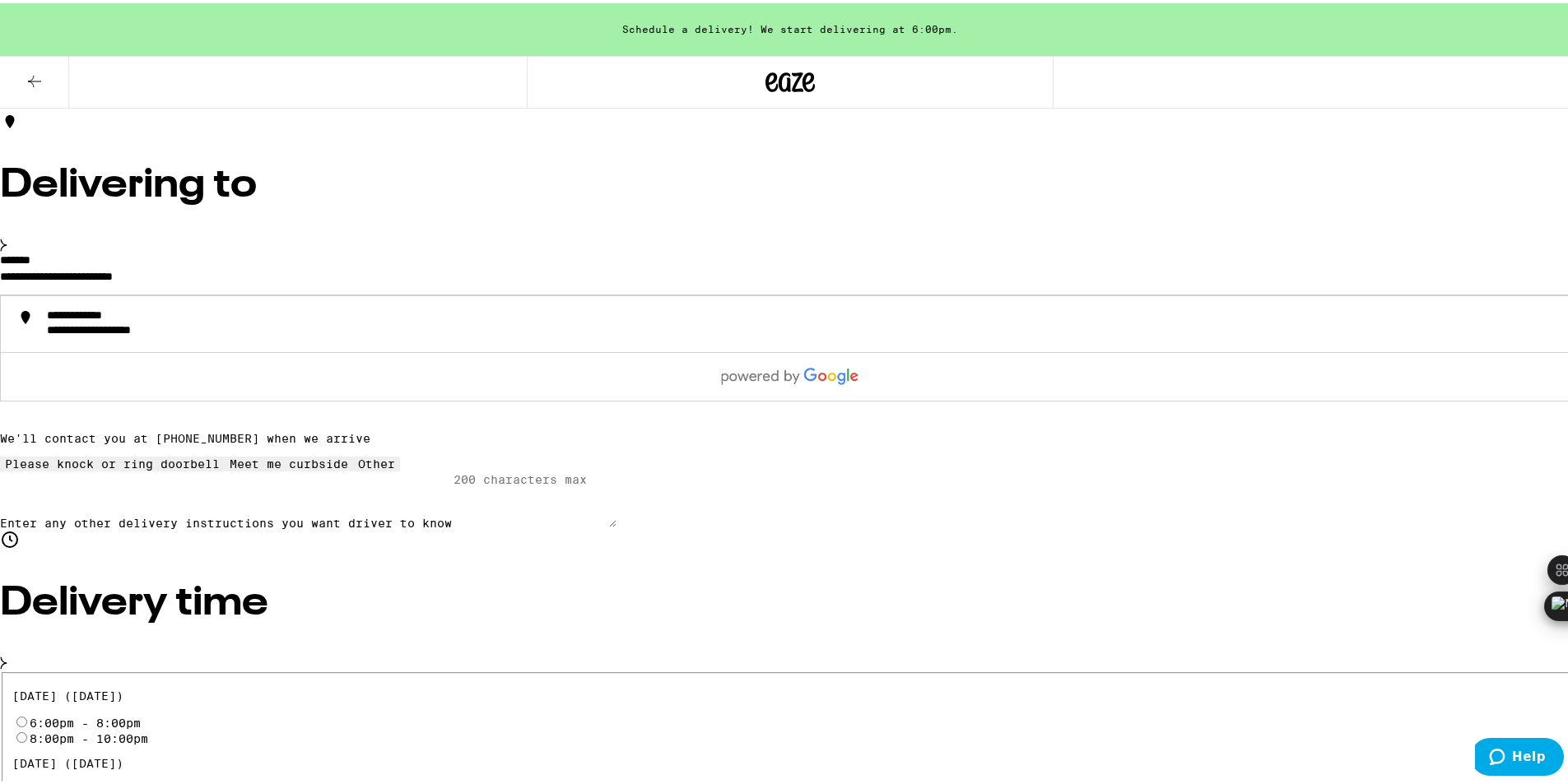
scroll to position [82, 0]
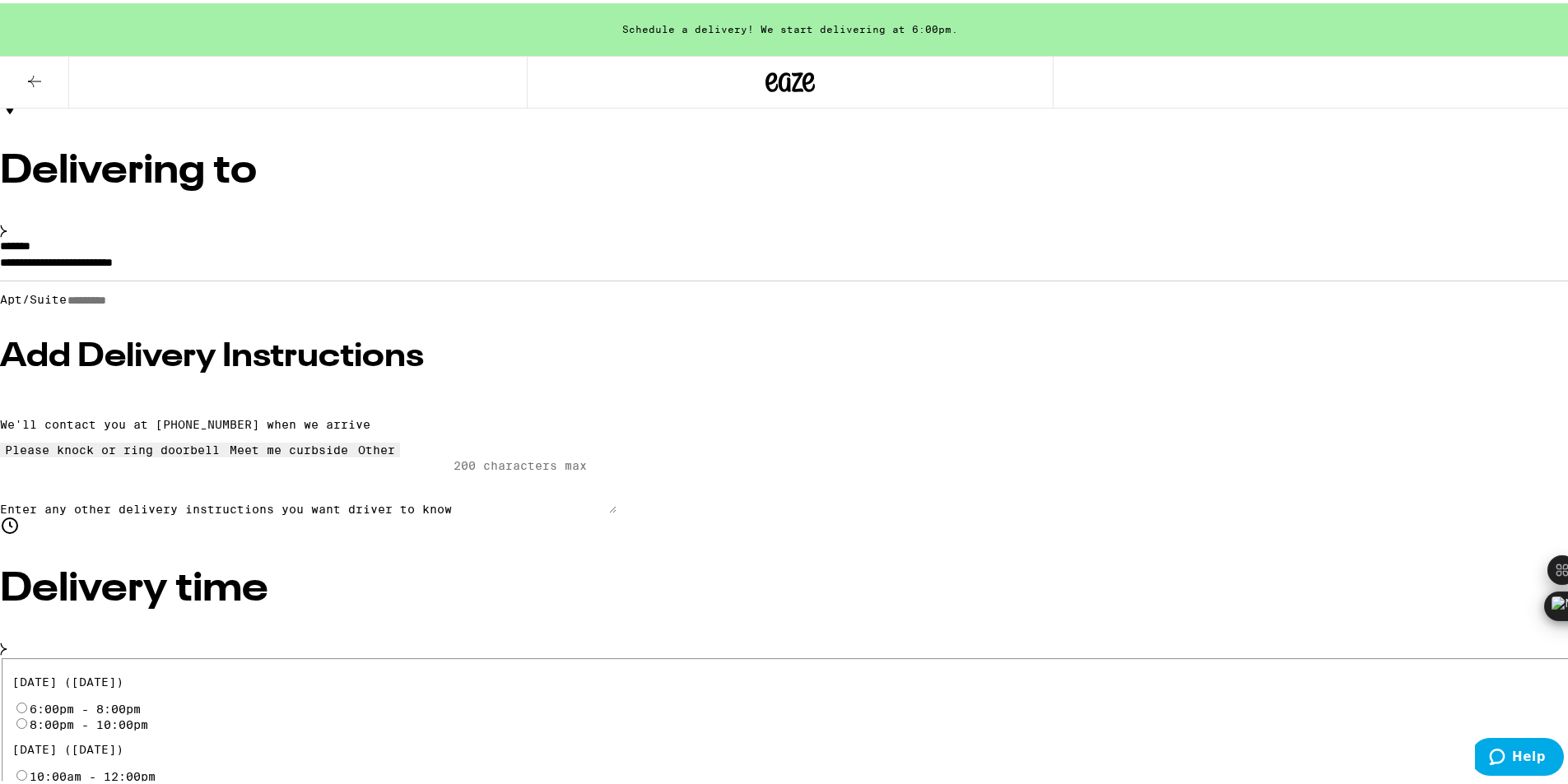
click at [140, 700] on label "6:00pm - 8:00pm" at bounding box center [85, 706] width 111 height 14
click at [27, 700] on input "6:00pm - 8:00pm" at bounding box center [22, 705] width 11 height 11
radio input "true"
